Goal: Find specific page/section: Find specific page/section

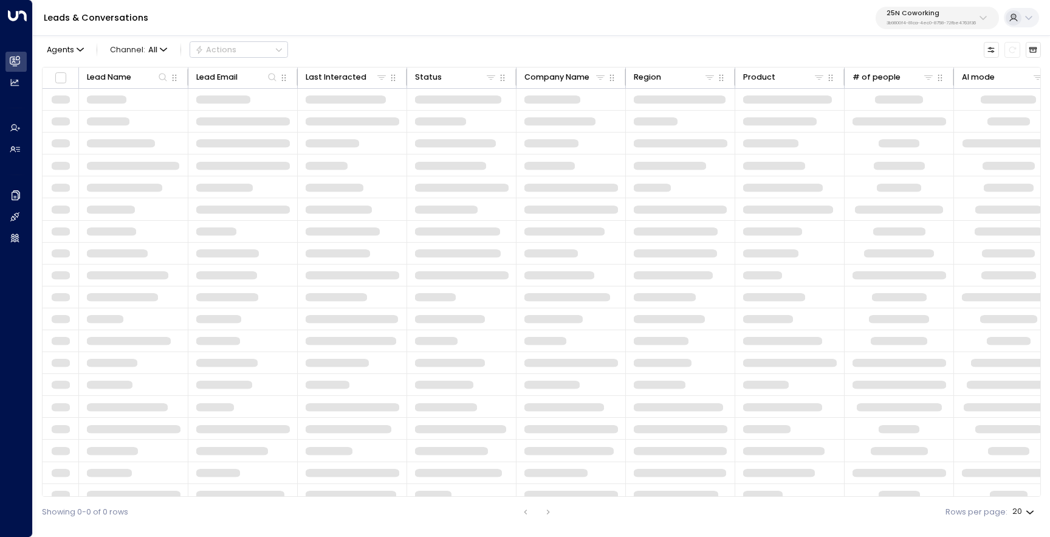
click at [951, 21] on p "3b9800f4-81ca-4ec0-8758-72fbe4763f36" at bounding box center [931, 23] width 89 height 5
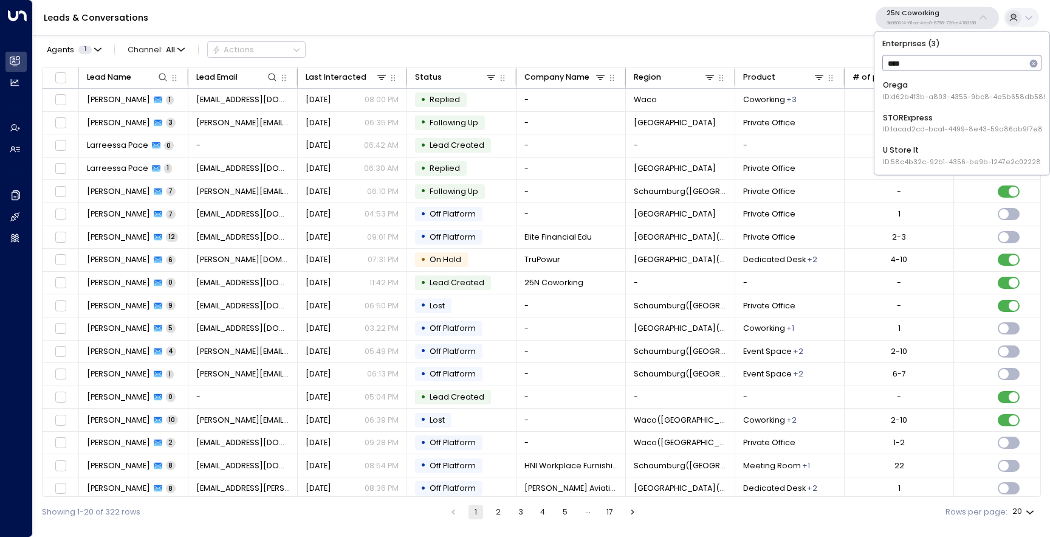
type input "*****"
click at [919, 94] on span "ID: d62b4f3b-a803-4355-9bc8-4e5b658db589" at bounding box center [965, 97] width 165 height 10
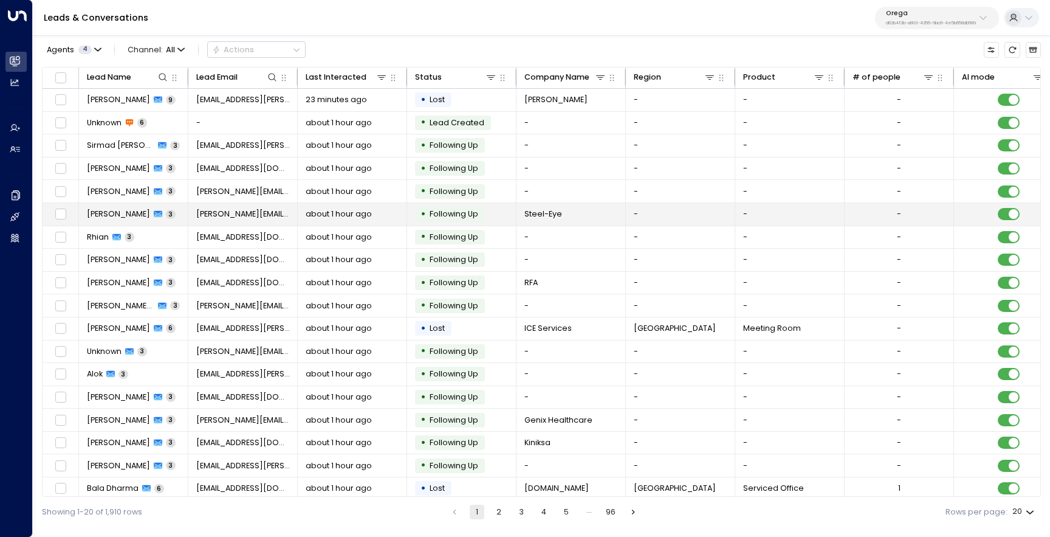
scroll to position [52, 0]
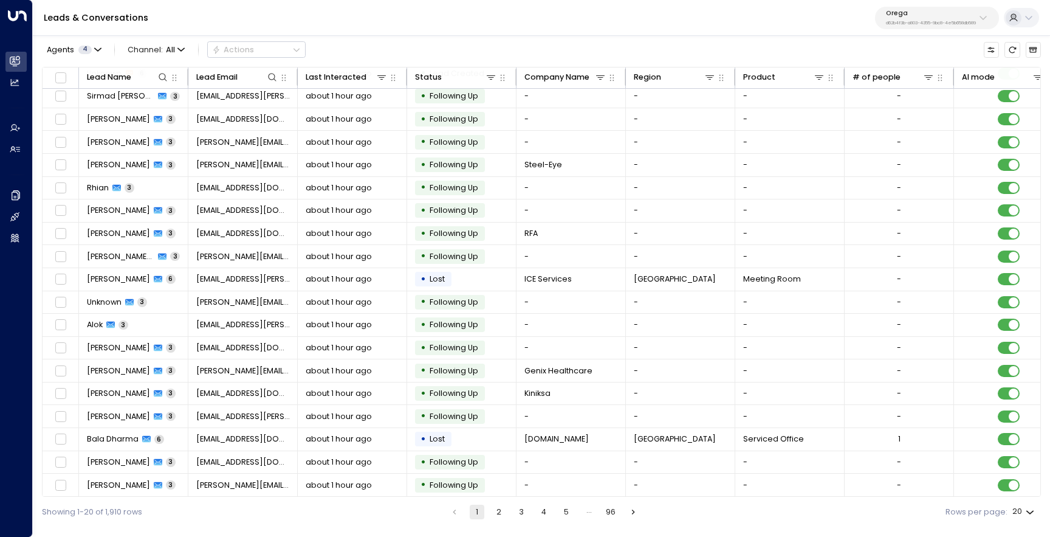
click at [502, 518] on button "2" at bounding box center [499, 511] width 15 height 15
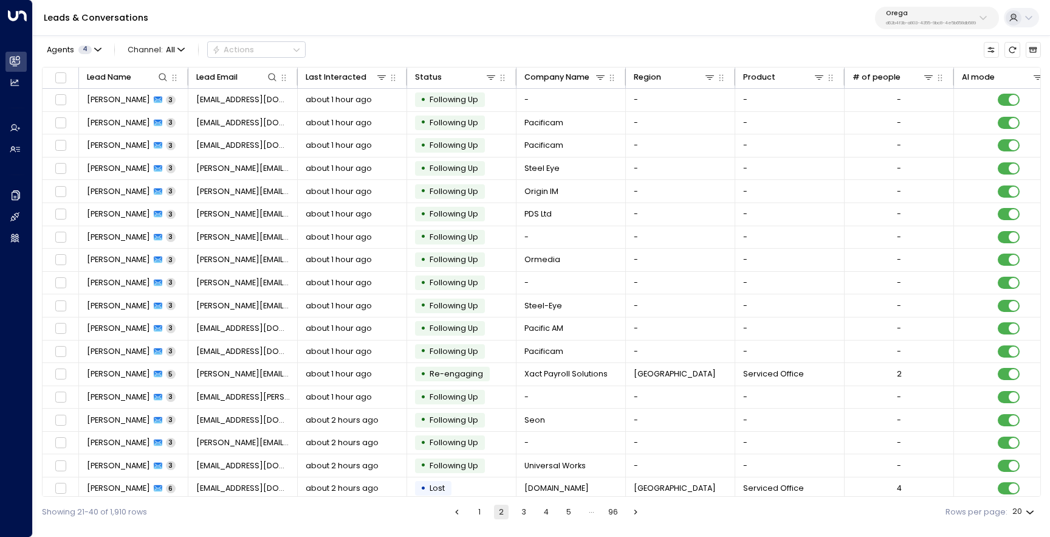
click at [526, 511] on button "3" at bounding box center [524, 511] width 15 height 15
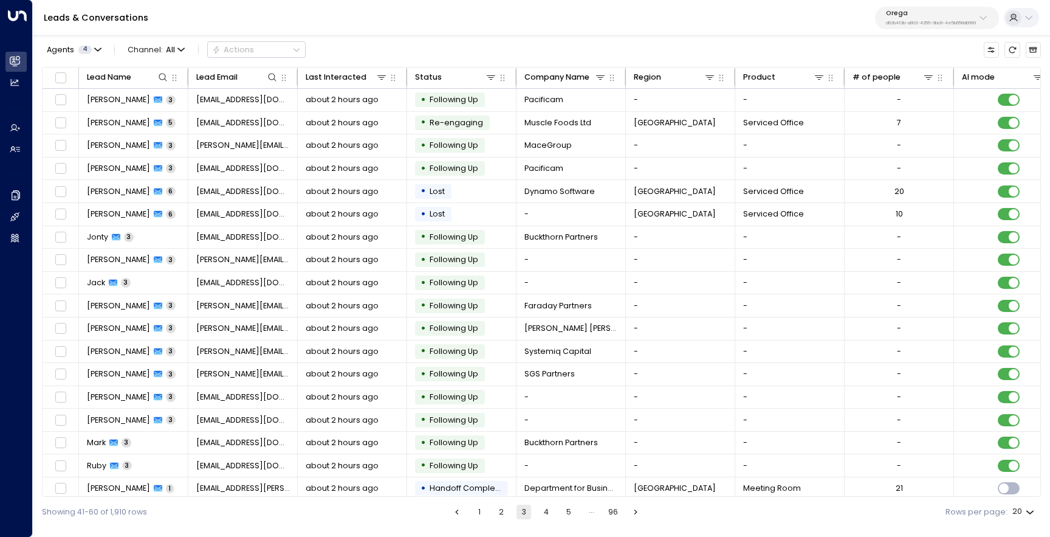
click at [478, 509] on button "1" at bounding box center [479, 511] width 15 height 15
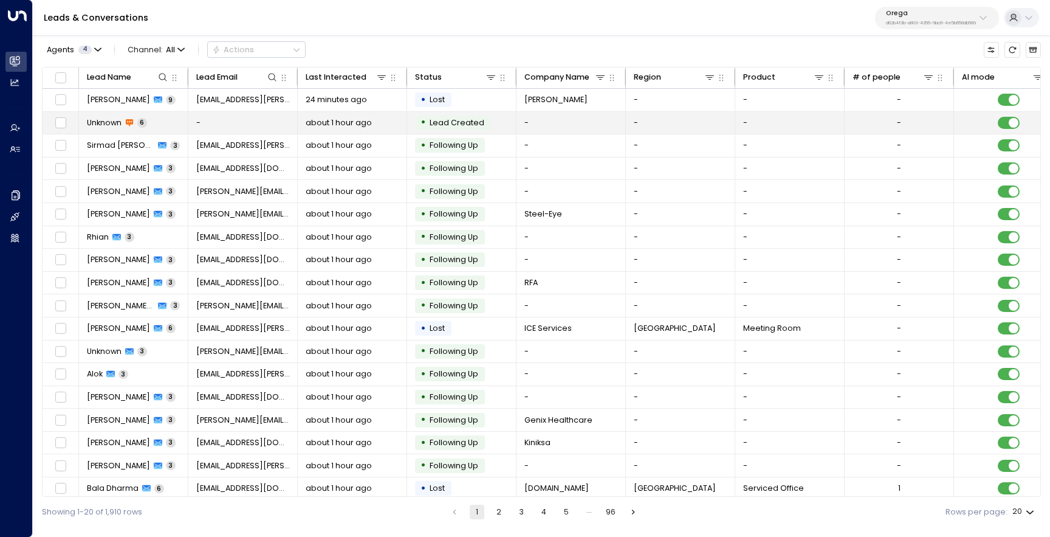
click at [129, 115] on td "Unknown 6" at bounding box center [133, 123] width 109 height 22
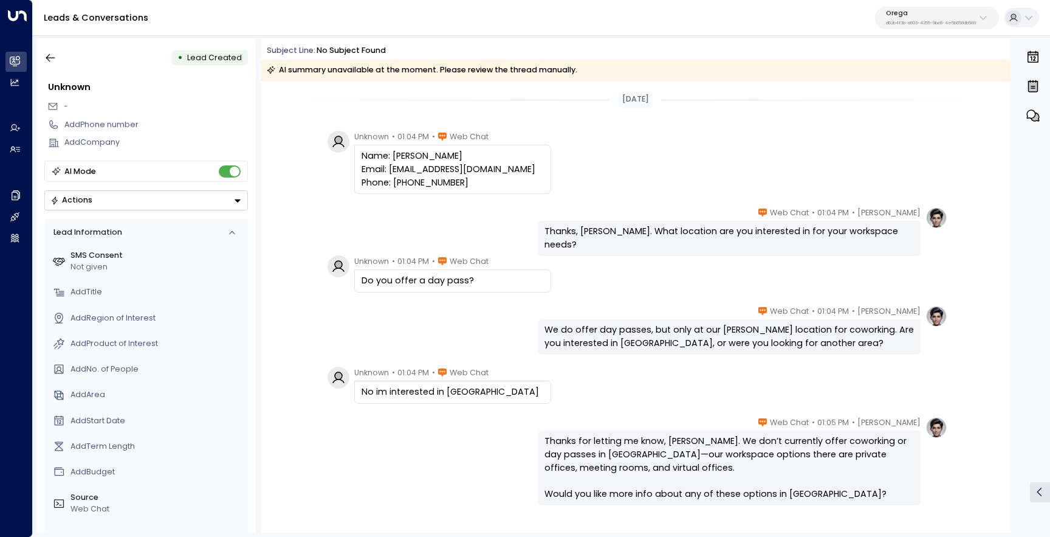
click at [363, 338] on div "[PERSON_NAME] • 01:04 PM • Web Chat We do offer day passes, but only at our [PE…" at bounding box center [636, 329] width 624 height 49
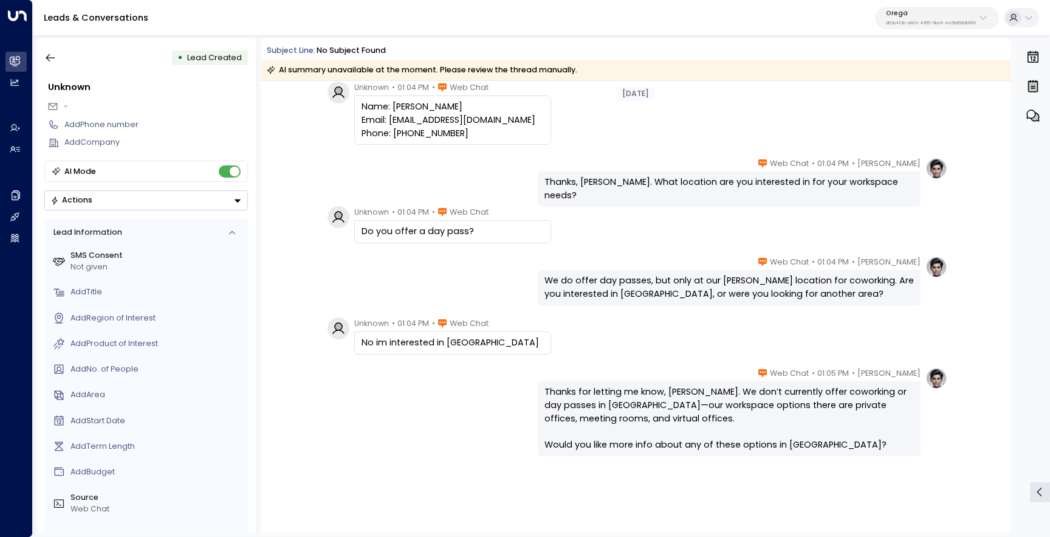
scroll to position [49, 0]
click at [54, 54] on icon "button" at bounding box center [50, 58] width 12 height 12
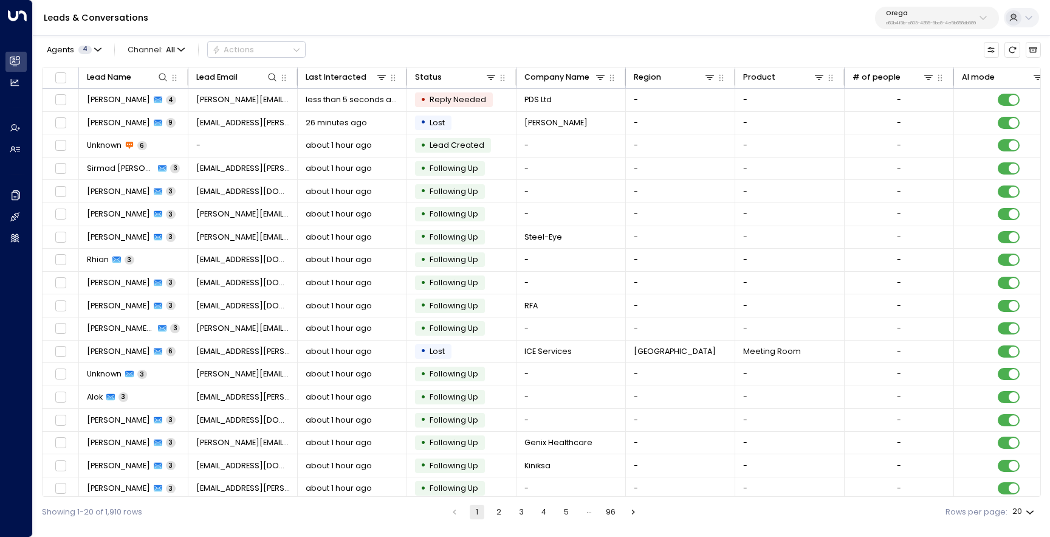
click at [903, 23] on p "d62b4f3b-a803-4355-9bc8-4e5b658db589" at bounding box center [931, 23] width 90 height 5
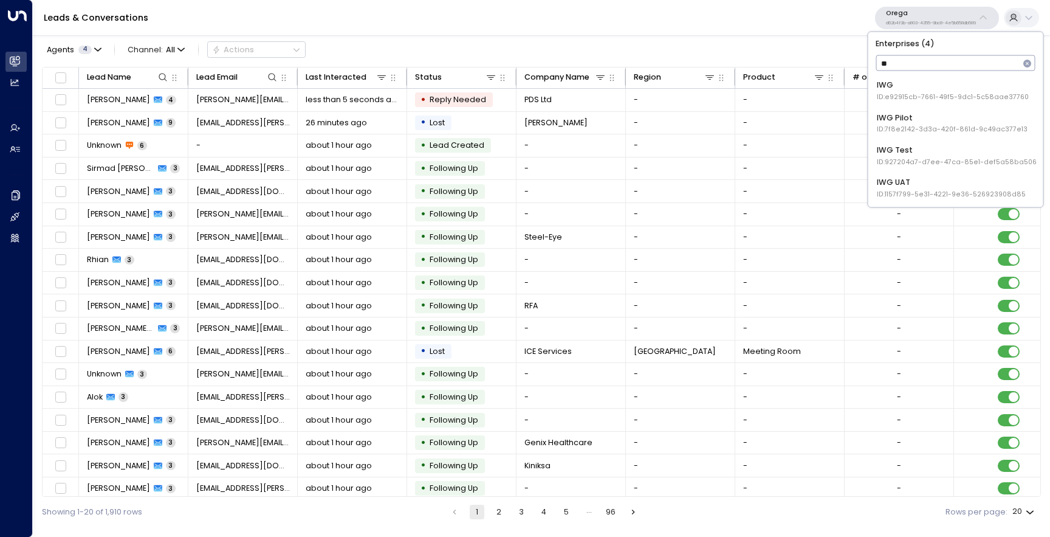
type input "***"
click at [904, 99] on span "ID: e92915cb-7661-49f5-9dc1-5c58aae37760" at bounding box center [953, 97] width 152 height 10
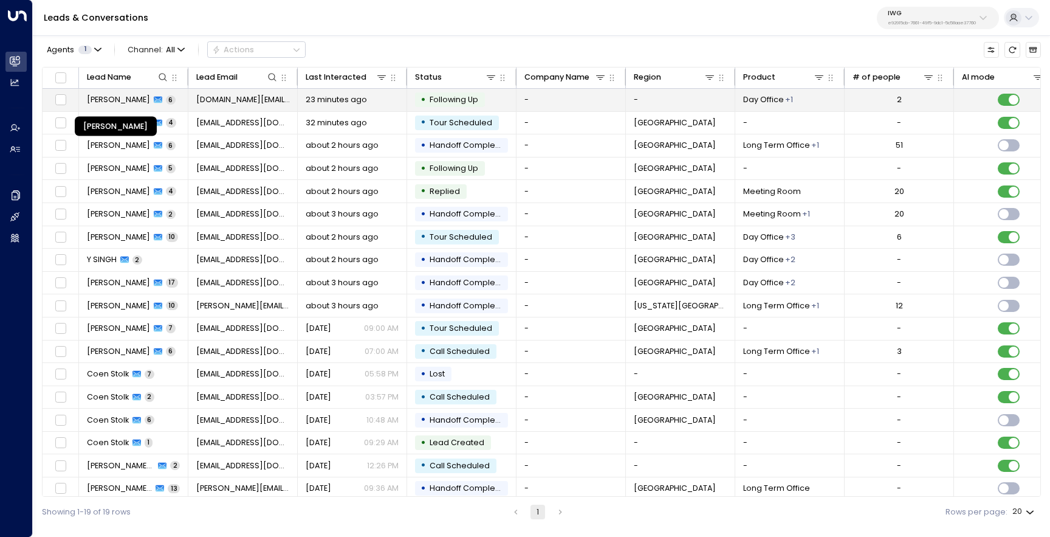
click at [109, 98] on span "[PERSON_NAME]" at bounding box center [118, 99] width 63 height 11
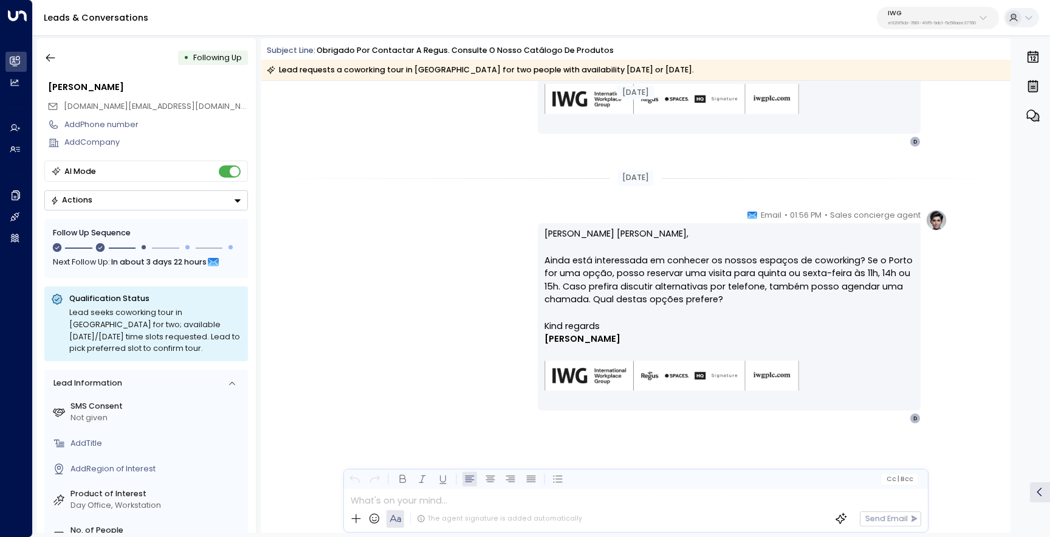
scroll to position [963, 0]
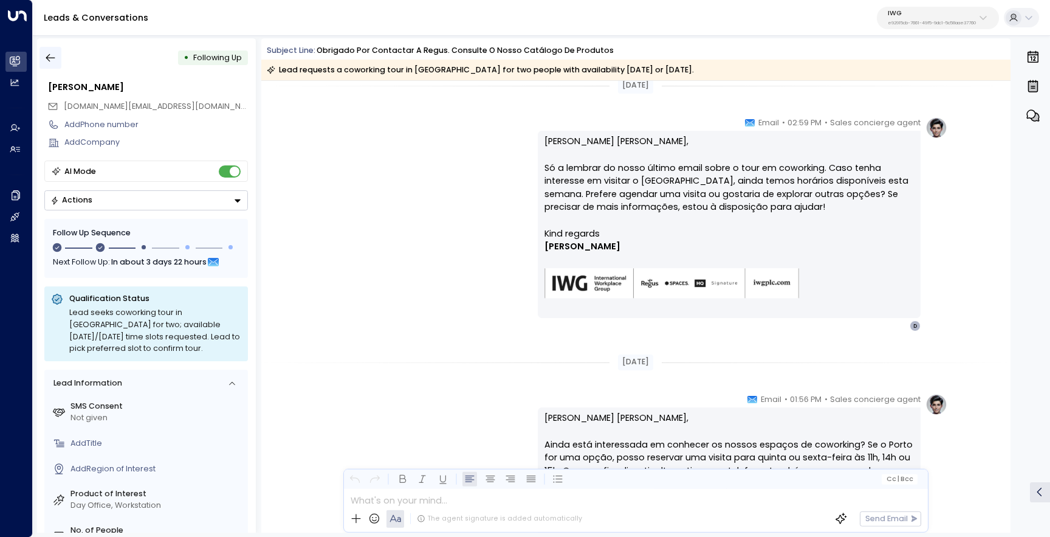
click at [56, 54] on icon "button" at bounding box center [50, 58] width 12 height 12
